Goal: Information Seeking & Learning: Find specific fact

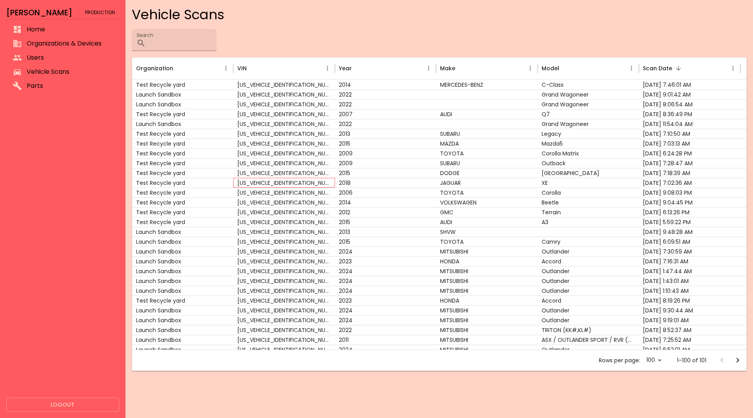
click at [254, 181] on div "SAJAD4FX4JCP28281" at bounding box center [284, 183] width 102 height 10
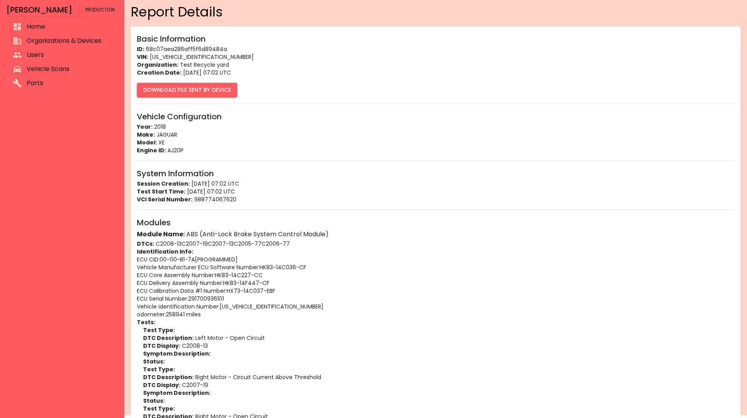
scroll to position [3, 0]
click at [254, 181] on p "Session Creation: 09/10/2025 07:02 UTC" at bounding box center [436, 183] width 598 height 8
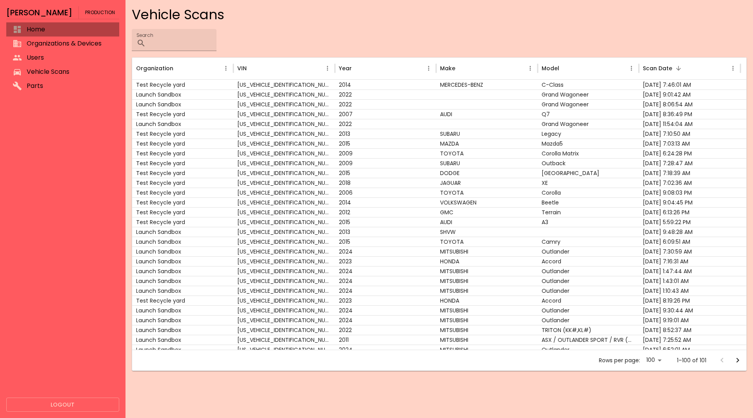
click at [89, 35] on li "Home" at bounding box center [62, 29] width 113 height 14
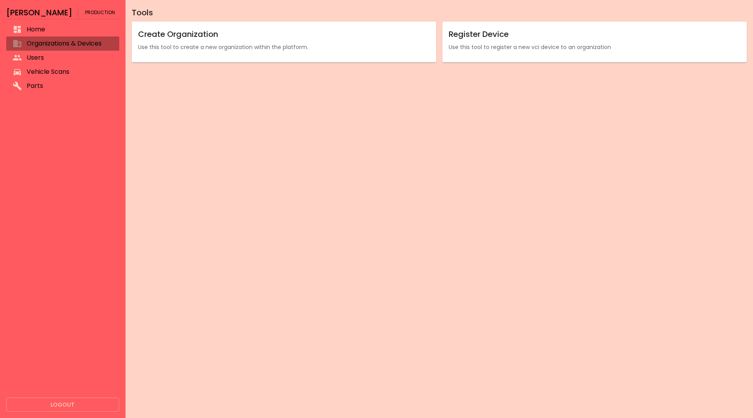
click at [78, 48] on li "Organizations & Devices" at bounding box center [62, 43] width 113 height 14
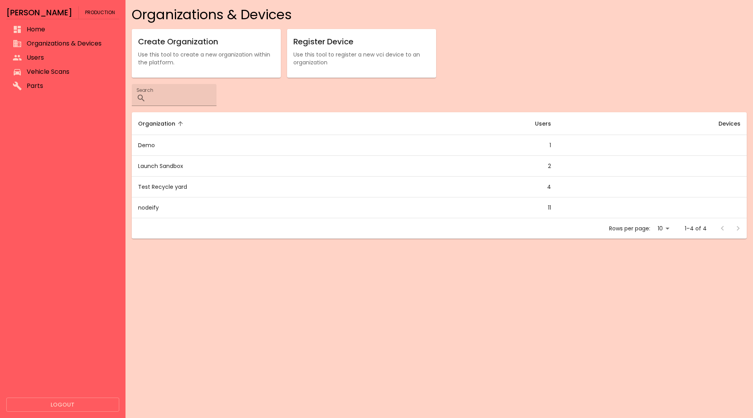
click at [70, 69] on span "Vehicle Scans" at bounding box center [70, 71] width 86 height 9
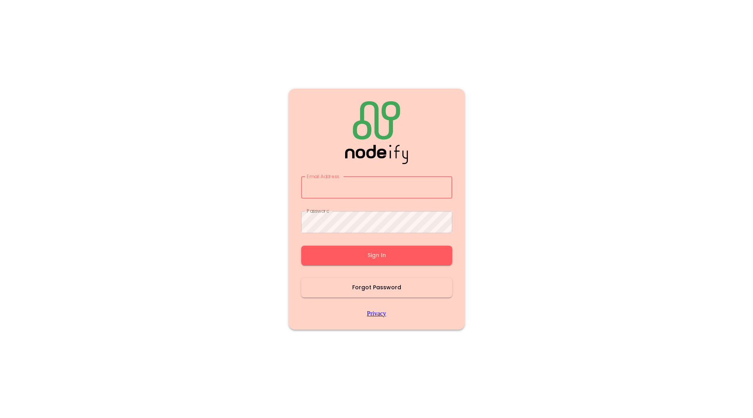
type input "**********"
click at [335, 257] on button "Sign In" at bounding box center [376, 255] width 151 height 20
type input "**********"
click at [329, 248] on button "Sign In" at bounding box center [376, 255] width 151 height 20
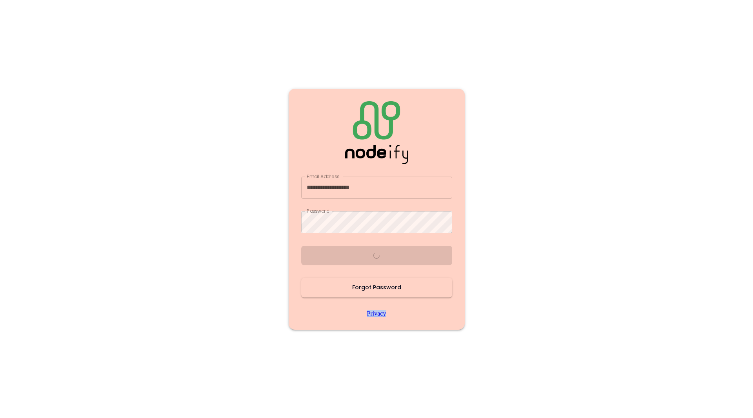
click at [329, 248] on div "**********" at bounding box center [376, 209] width 151 height 216
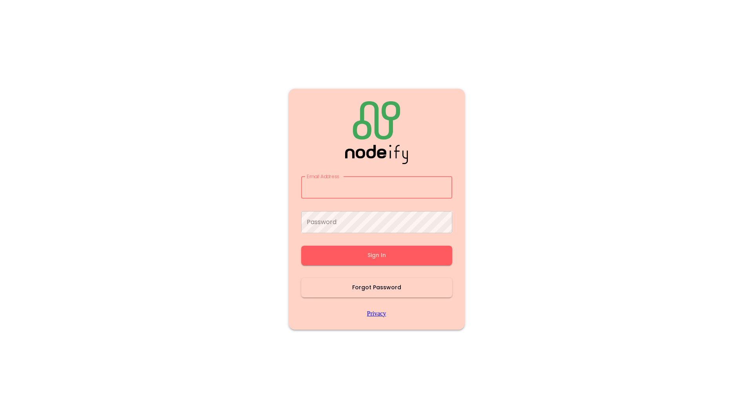
type input "**********"
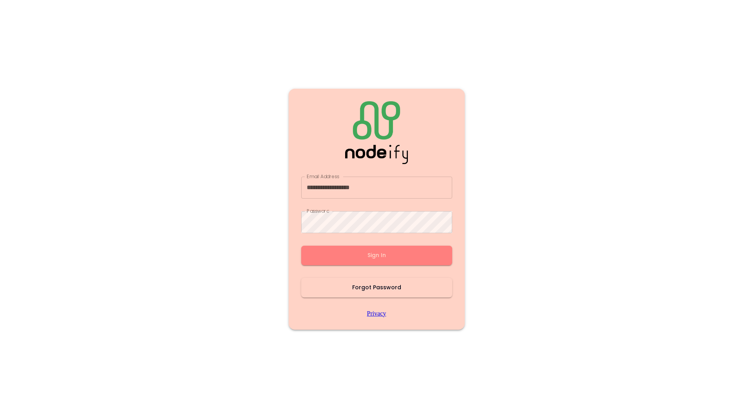
click at [329, 249] on button "Sign In" at bounding box center [376, 255] width 151 height 20
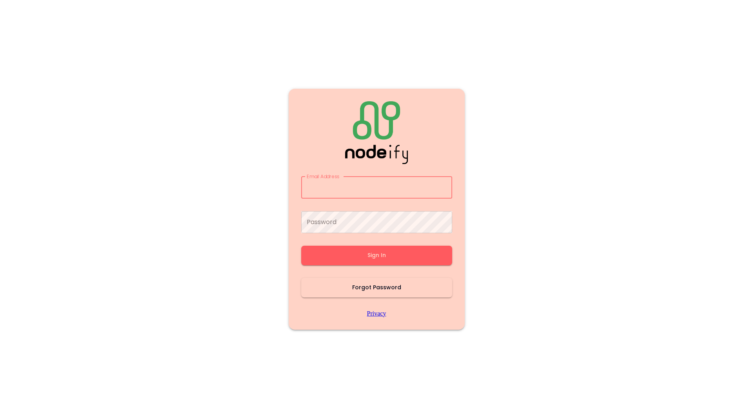
type input "**********"
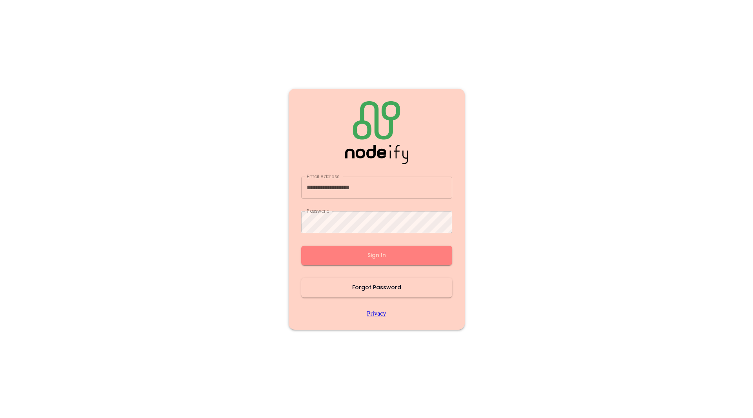
click at [329, 249] on button "Sign In" at bounding box center [376, 255] width 151 height 20
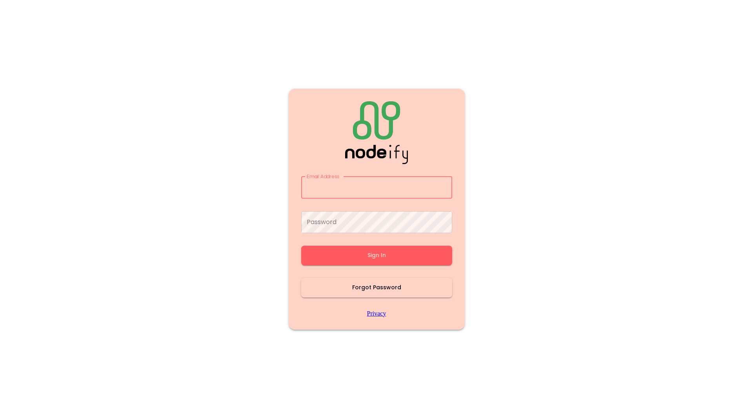
type input "**********"
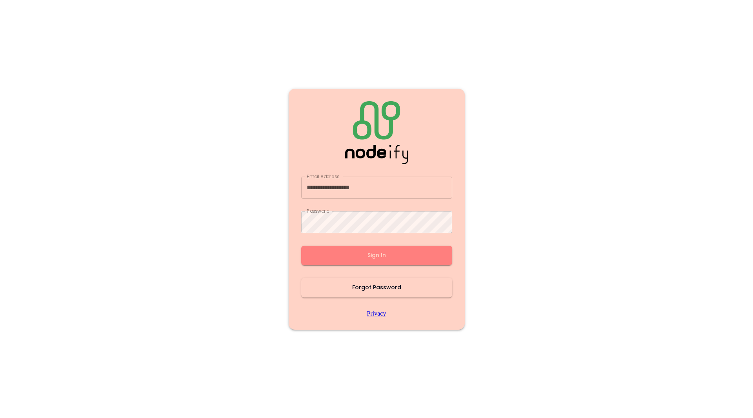
click at [329, 249] on button "Sign In" at bounding box center [376, 255] width 151 height 20
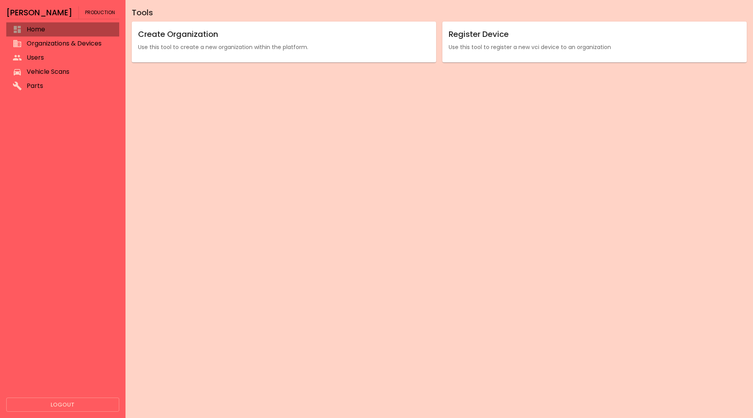
click at [59, 26] on span "Home" at bounding box center [70, 29] width 86 height 9
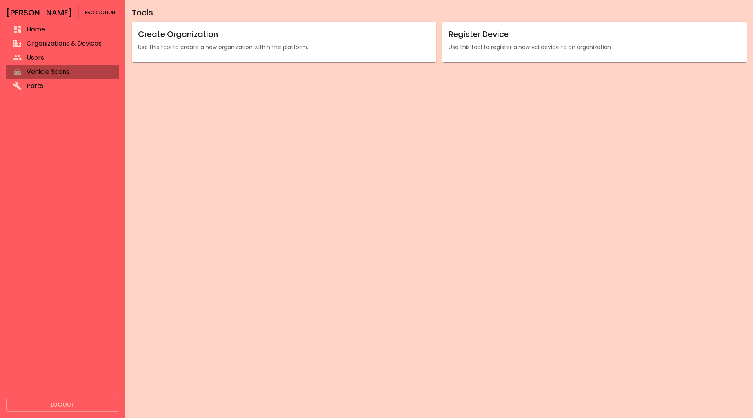
click at [52, 71] on span "Vehicle Scans" at bounding box center [70, 71] width 86 height 9
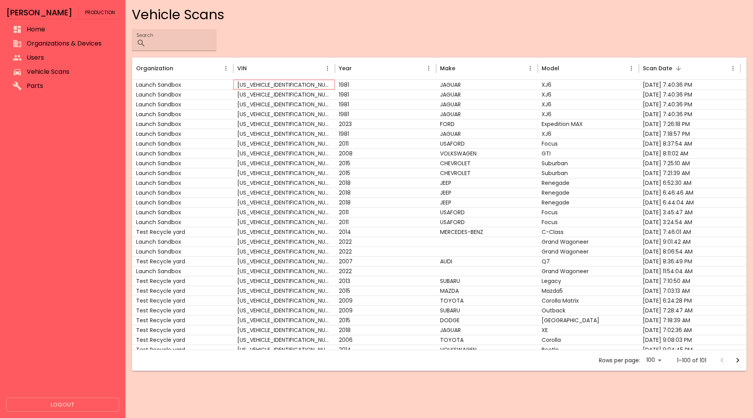
click at [263, 82] on div "SAJAC05HXBFR85757" at bounding box center [284, 85] width 102 height 10
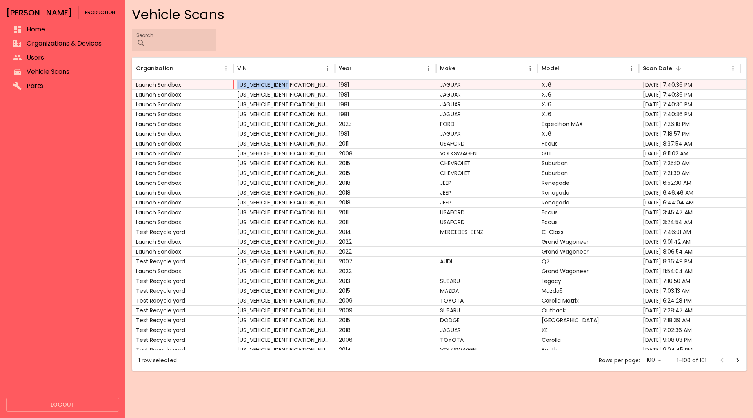
click at [263, 82] on div "SAJAC05HXBFR85757" at bounding box center [284, 85] width 102 height 10
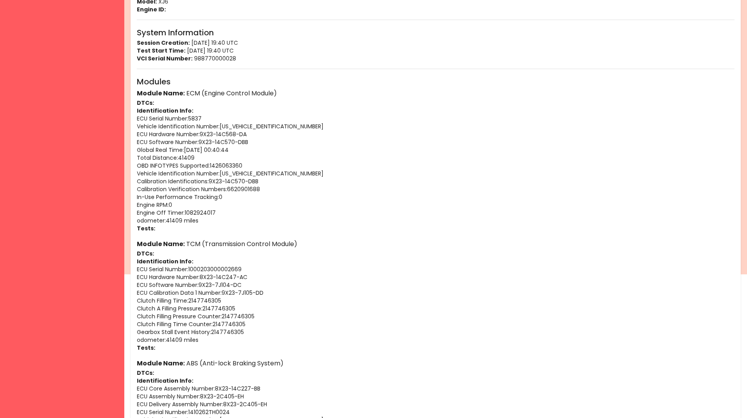
scroll to position [144, 0]
drag, startPoint x: 238, startPoint y: 280, endPoint x: 193, endPoint y: 277, distance: 44.8
click at [193, 277] on p "ECU Hardware Number : 8X23-14C247-AC" at bounding box center [436, 277] width 598 height 8
copy p "8X23-14C247-AC"
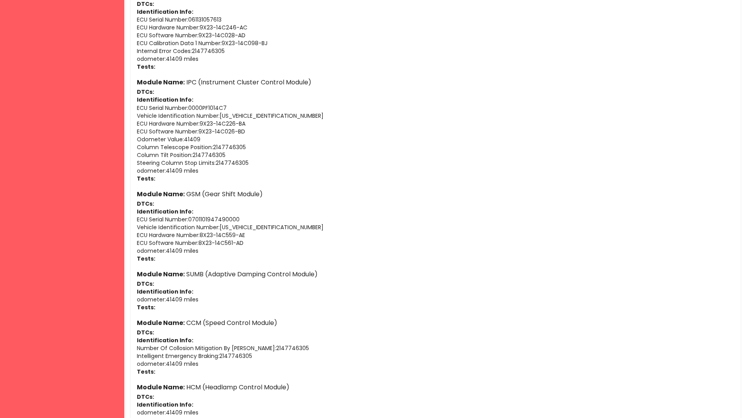
scroll to position [653, 0]
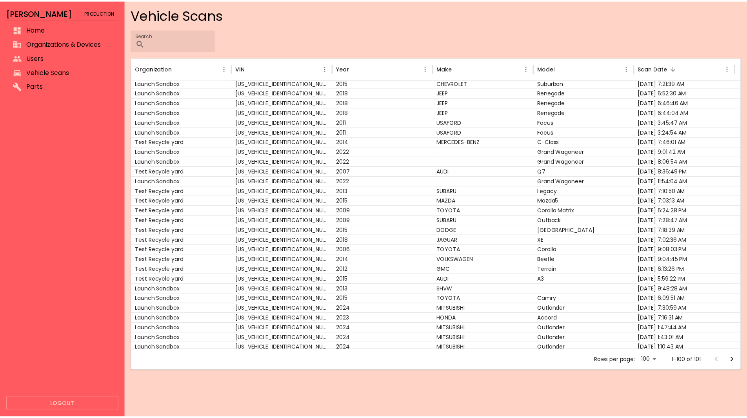
scroll to position [84, 0]
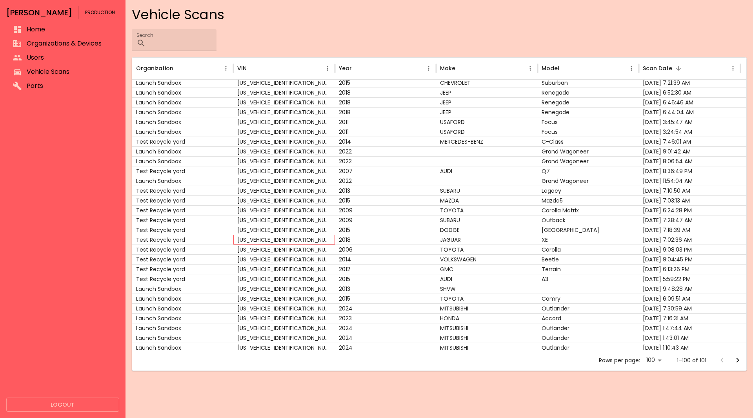
click at [267, 240] on div "SAJAD4FX4JCP28281" at bounding box center [284, 240] width 102 height 10
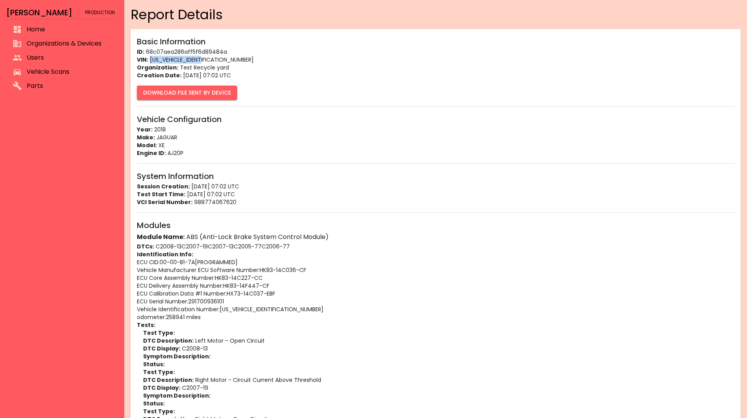
drag, startPoint x: 210, startPoint y: 60, endPoint x: 151, endPoint y: 59, distance: 58.8
click at [151, 59] on p "VIN: SAJAD4FX4JCP28281" at bounding box center [436, 60] width 598 height 8
copy p "SAJAD4FX4JCP28281"
drag, startPoint x: 185, startPoint y: 153, endPoint x: 165, endPoint y: 153, distance: 20.0
click at [165, 153] on p "Engine ID: AJ20P" at bounding box center [436, 153] width 598 height 8
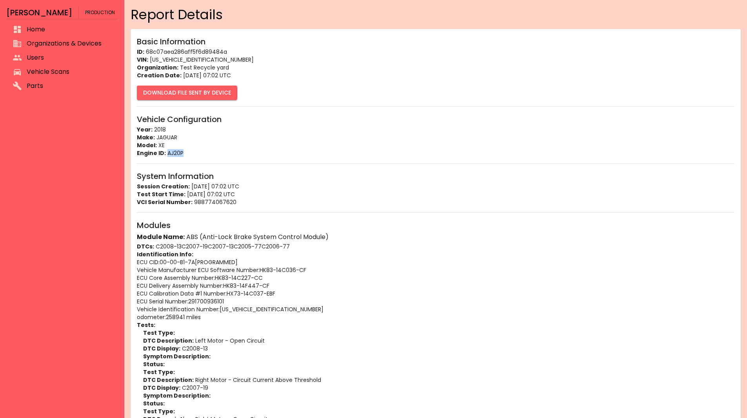
copy p "AJ20P"
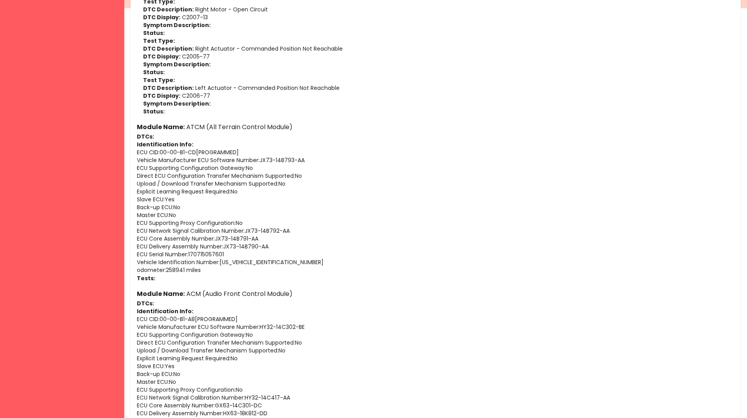
scroll to position [568, 0]
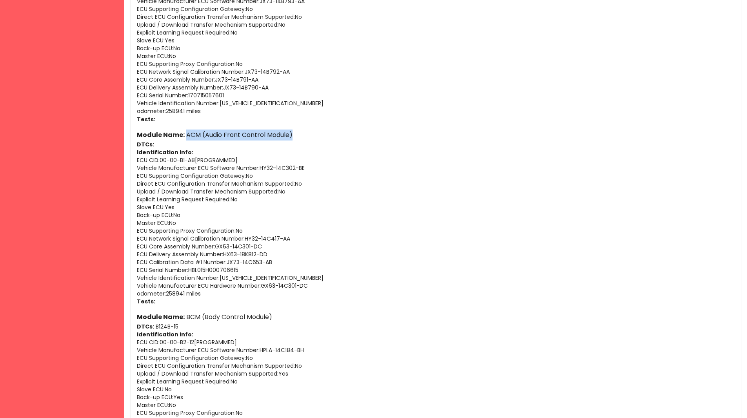
drag, startPoint x: 277, startPoint y: 134, endPoint x: 179, endPoint y: 135, distance: 97.7
click at [179, 135] on h6 "Module Name: ACM (Audio Front Control Module)" at bounding box center [436, 134] width 598 height 11
copy h6 "ACM (Audio Front Control Module)"
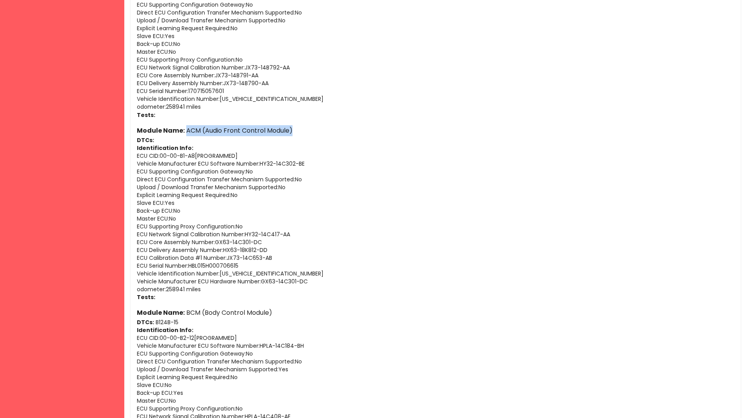
scroll to position [573, 0]
drag, startPoint x: 260, startPoint y: 249, endPoint x: 215, endPoint y: 247, distance: 45.6
click at [215, 247] on p "ECU Delivery Assembly Number : HX63-18K812-DD" at bounding box center [436, 249] width 598 height 8
copy p "HX63-18K812-DD"
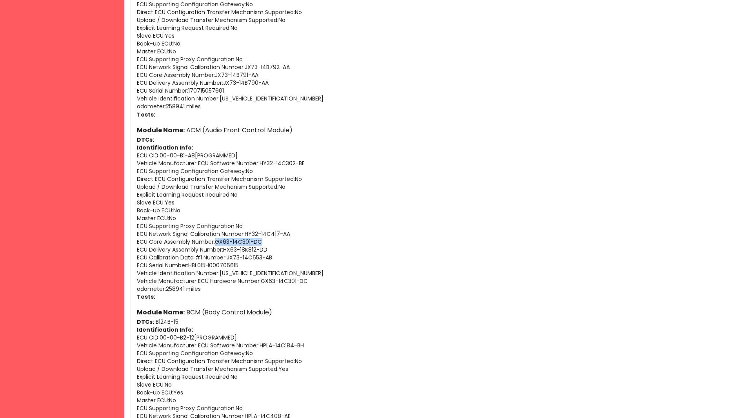
drag, startPoint x: 254, startPoint y: 241, endPoint x: 207, endPoint y: 242, distance: 47.1
click at [207, 242] on p "ECU Core Assembly Number : GX63-14C301-DC" at bounding box center [436, 242] width 598 height 8
copy p "GX63-14C301-DC"
